Goal: Find contact information: Find contact information

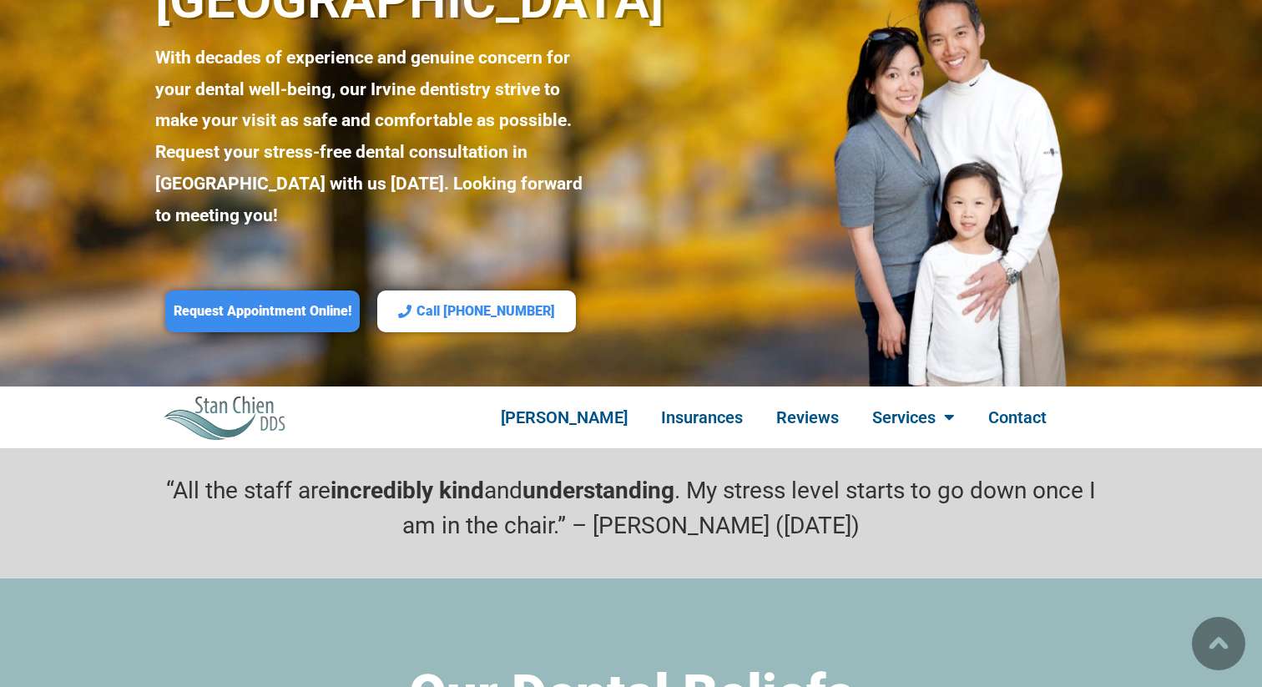
scroll to position [215, 0]
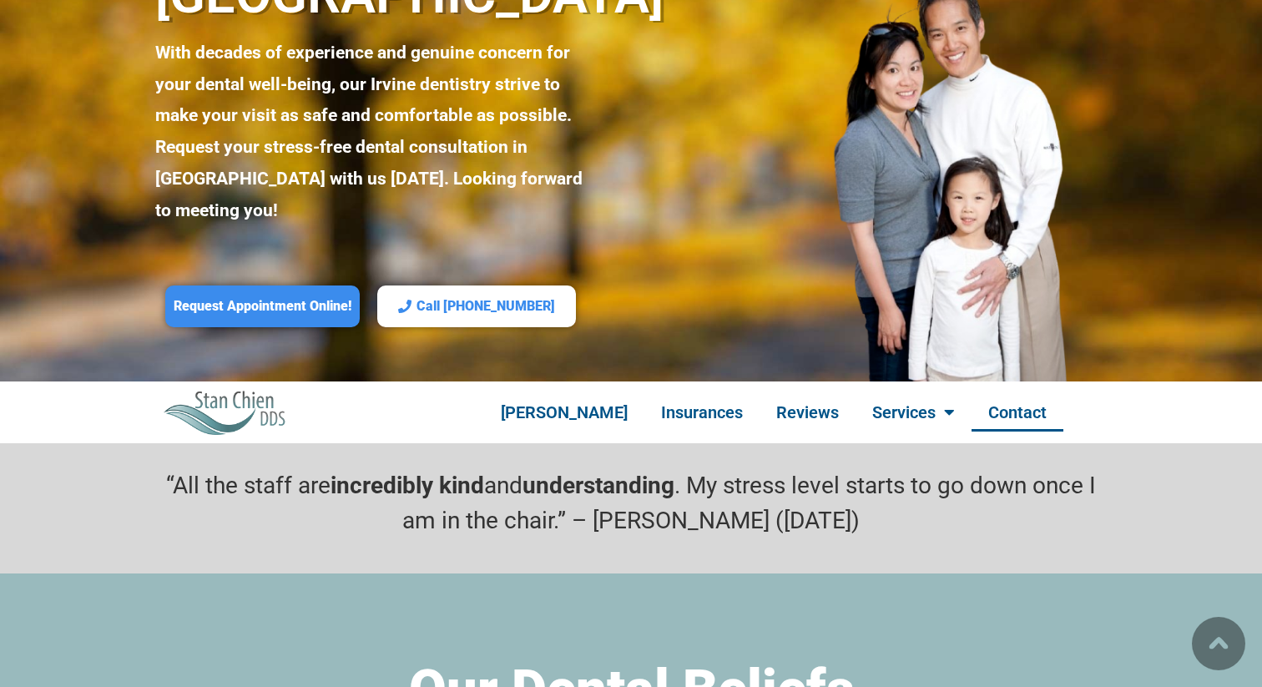
click at [998, 393] on link "Contact" at bounding box center [1017, 412] width 92 height 38
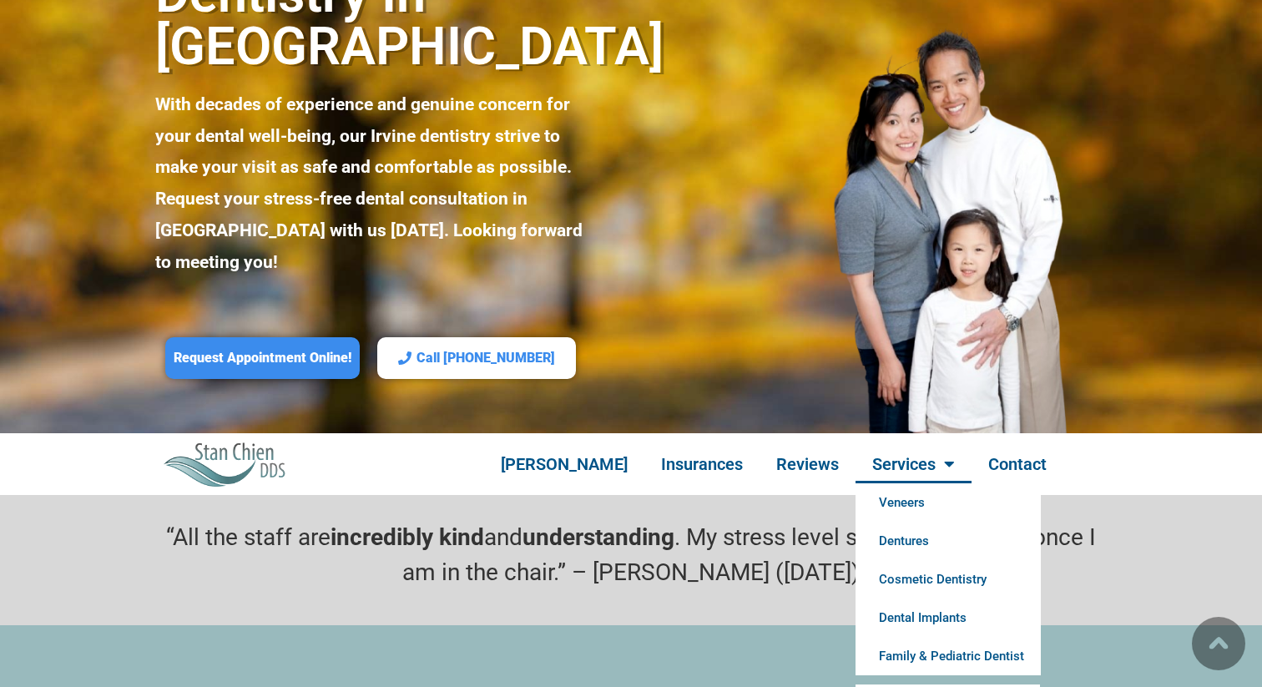
scroll to position [179, 0]
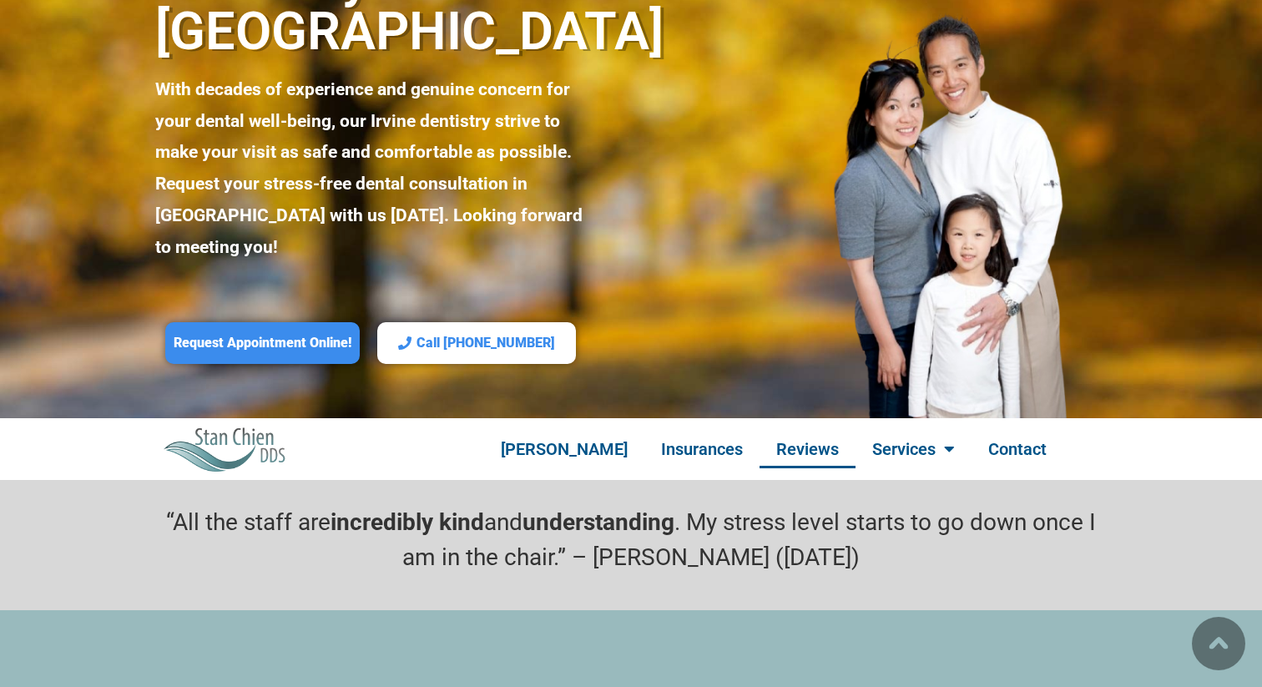
click at [801, 430] on link "Reviews" at bounding box center [807, 449] width 96 height 38
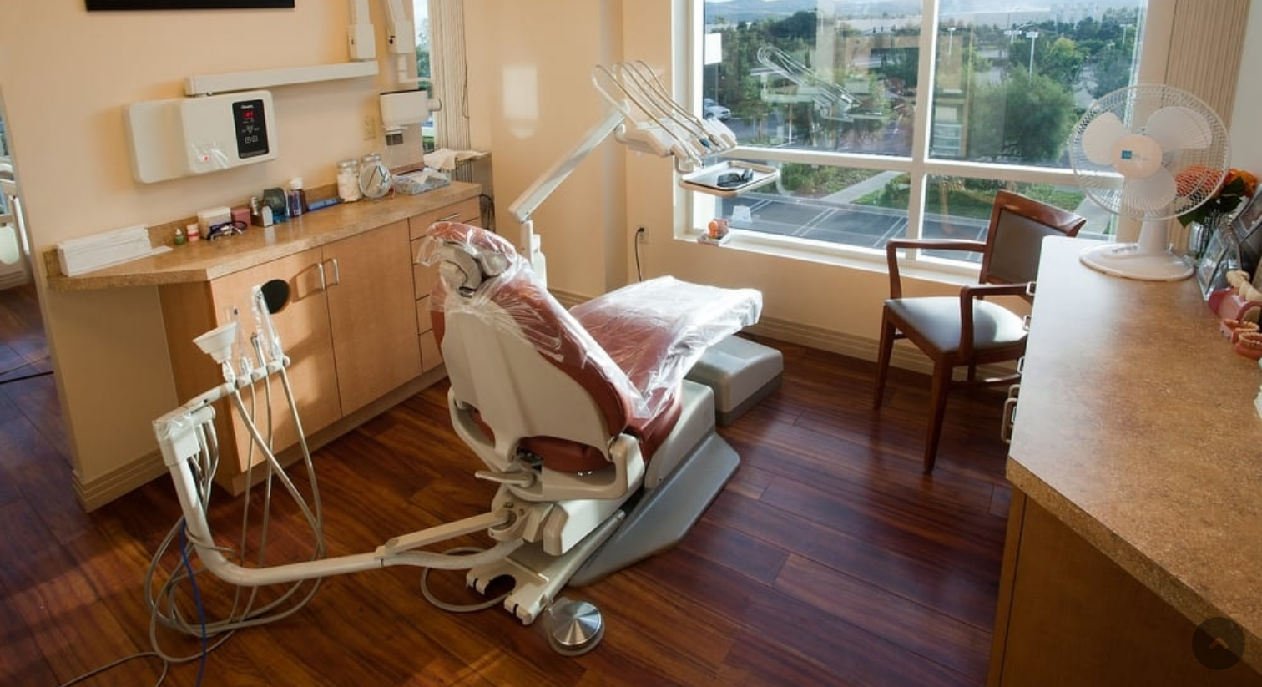
scroll to position [3192, 0]
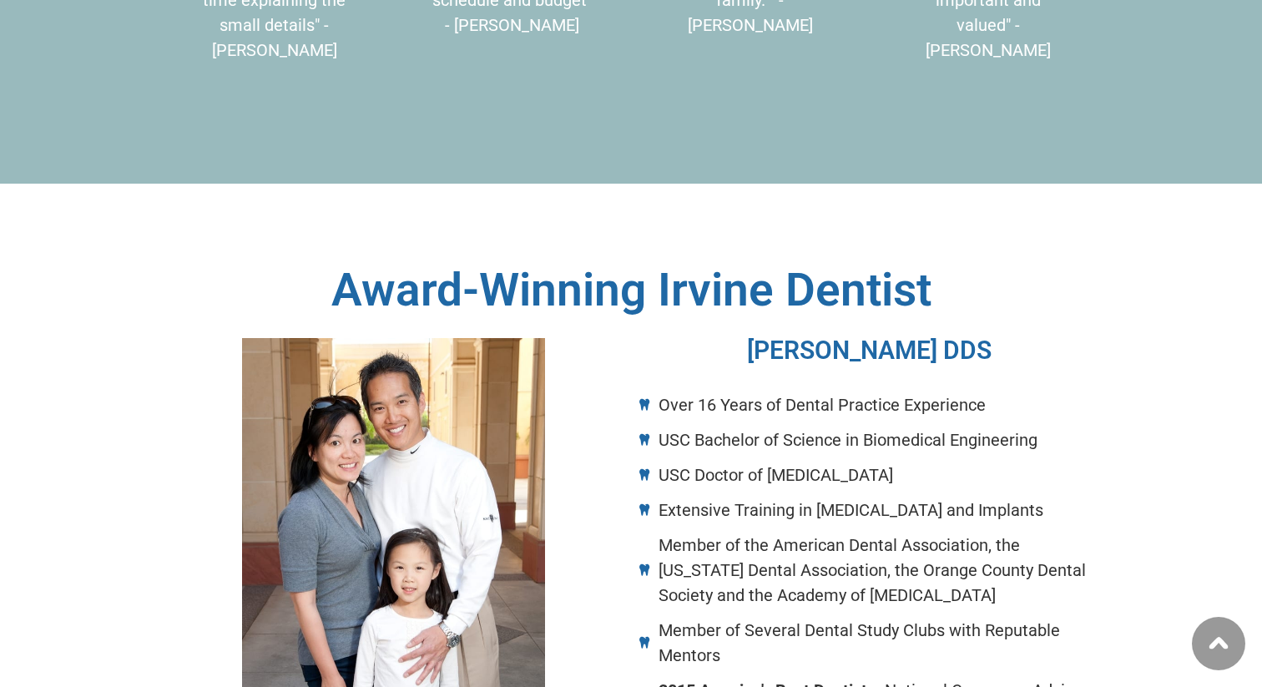
scroll to position [1272, 0]
